Goal: Information Seeking & Learning: Understand process/instructions

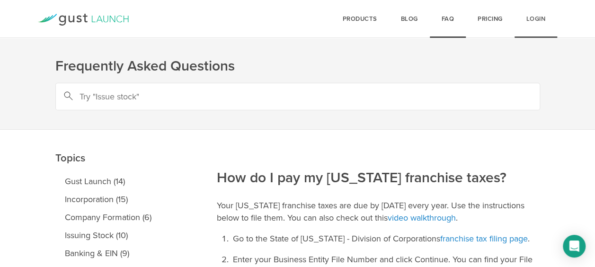
click at [524, 20] on link "Login" at bounding box center [536, 19] width 43 height 38
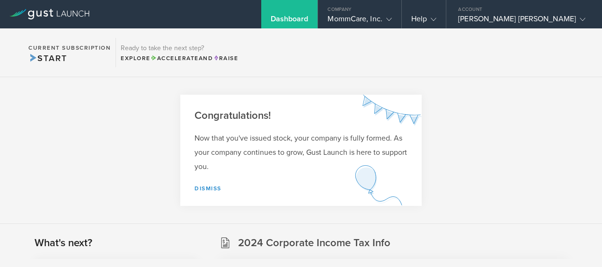
scroll to position [189, 0]
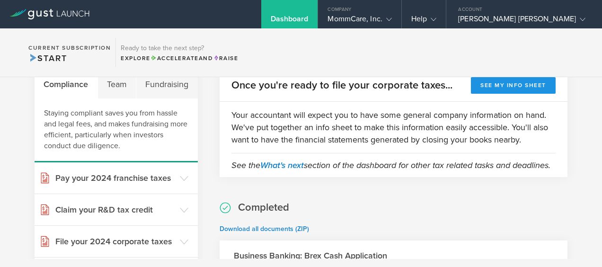
click at [522, 82] on button "See my info sheet" at bounding box center [513, 85] width 85 height 17
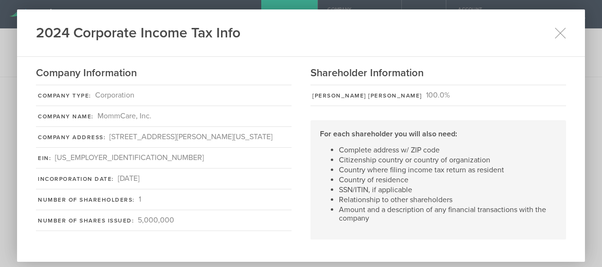
drag, startPoint x: 258, startPoint y: 133, endPoint x: 107, endPoint y: 134, distance: 151.1
click at [107, 134] on div "Company Address: [STREET_ADDRESS][PERSON_NAME][US_STATE]" at bounding box center [164, 137] width 256 height 21
copy div "[STREET_ADDRESS][PERSON_NAME][US_STATE]"
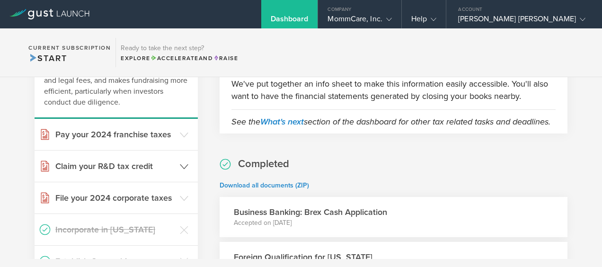
scroll to position [237, 0]
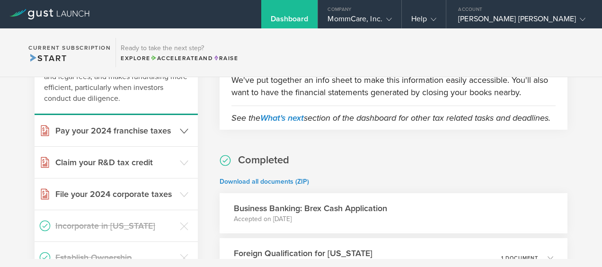
click at [152, 128] on h3 "Pay your 2024 franchise taxes" at bounding box center [115, 131] width 120 height 12
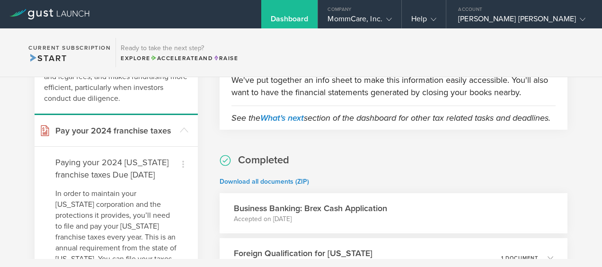
scroll to position [331, 0]
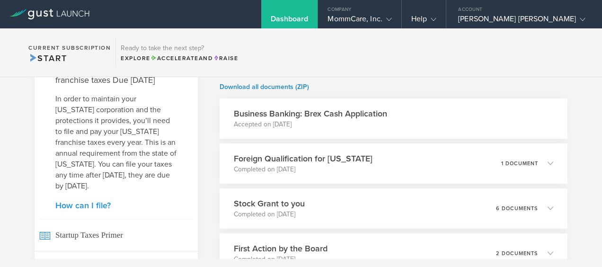
click at [96, 210] on link "How can I file?" at bounding box center [116, 205] width 122 height 9
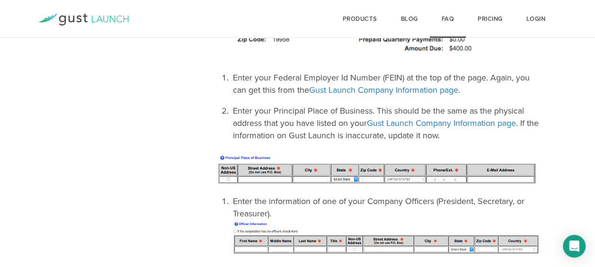
scroll to position [985, 0]
